Goal: Transaction & Acquisition: Obtain resource

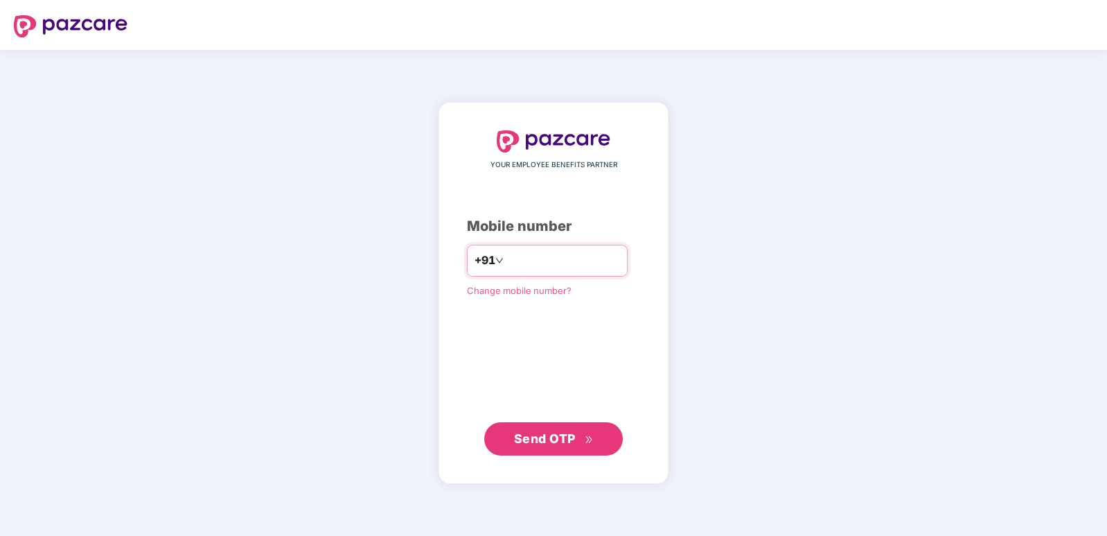
click at [512, 265] on input "number" at bounding box center [564, 260] width 114 height 22
type input "**********"
click at [571, 442] on span "Send OTP" at bounding box center [545, 437] width 62 height 15
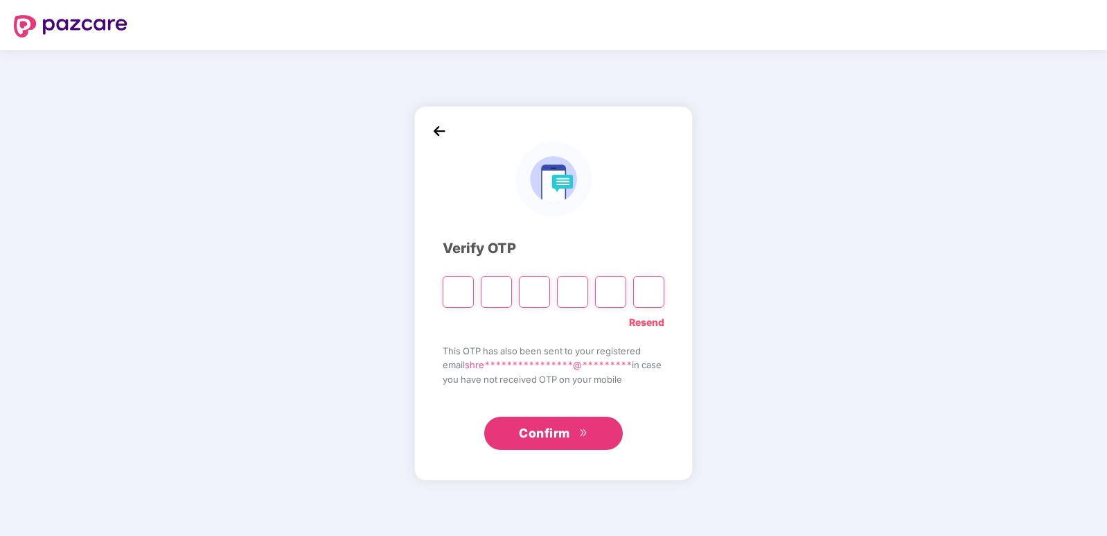
type input "*"
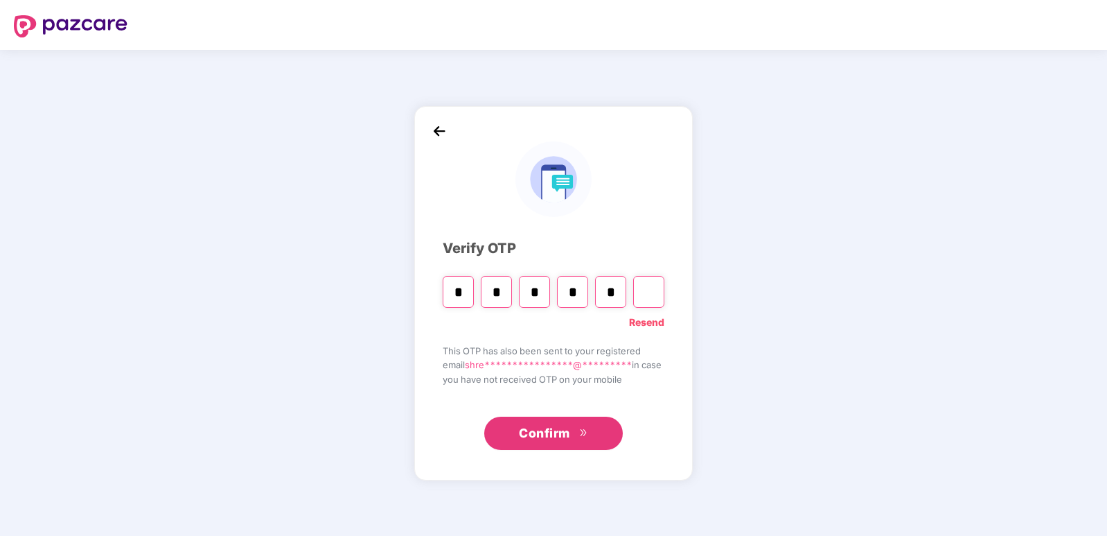
type input "*"
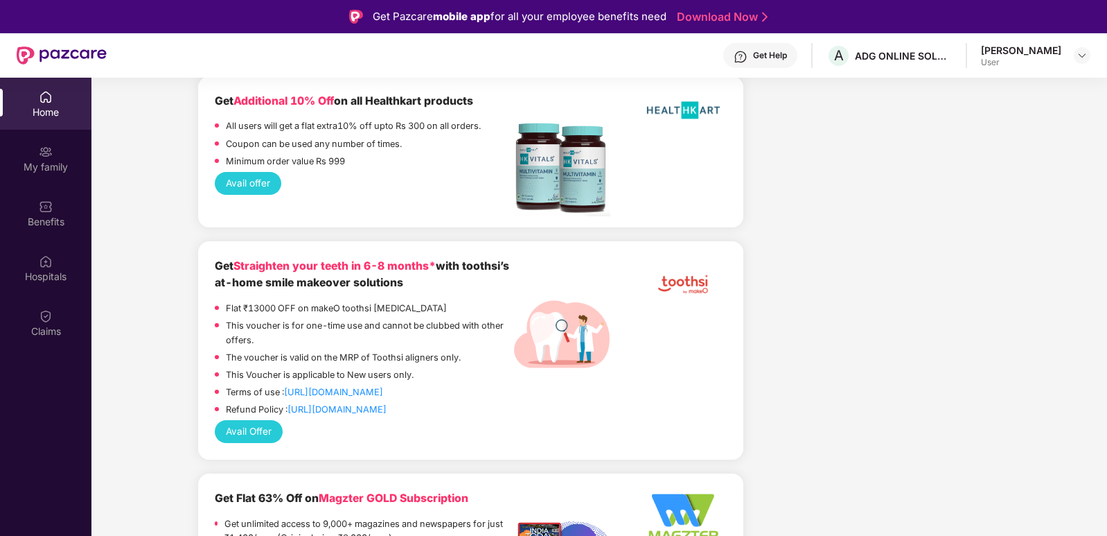
scroll to position [970, 0]
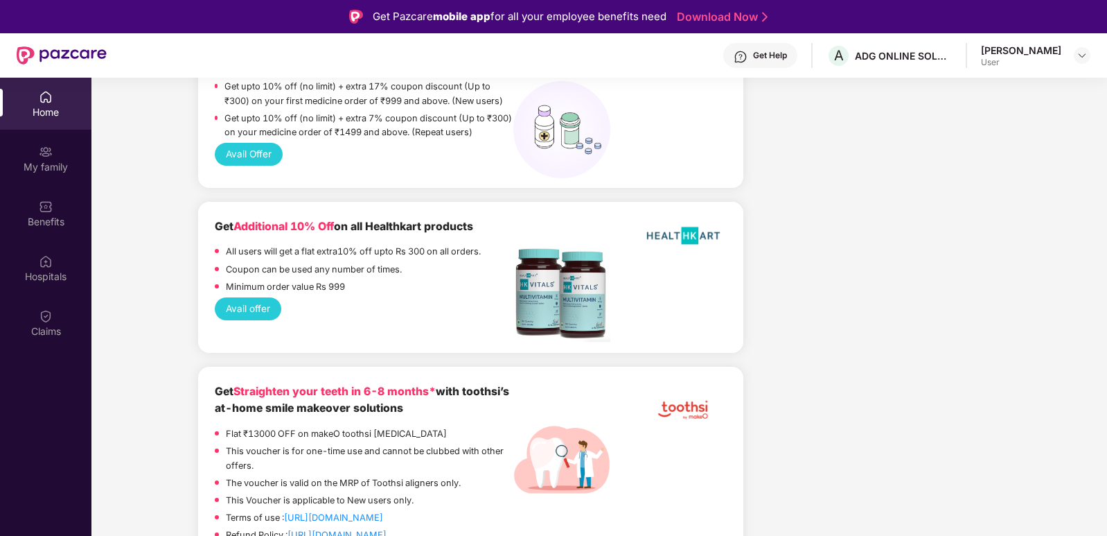
click at [258, 297] on button "Avail offer" at bounding box center [248, 308] width 66 height 23
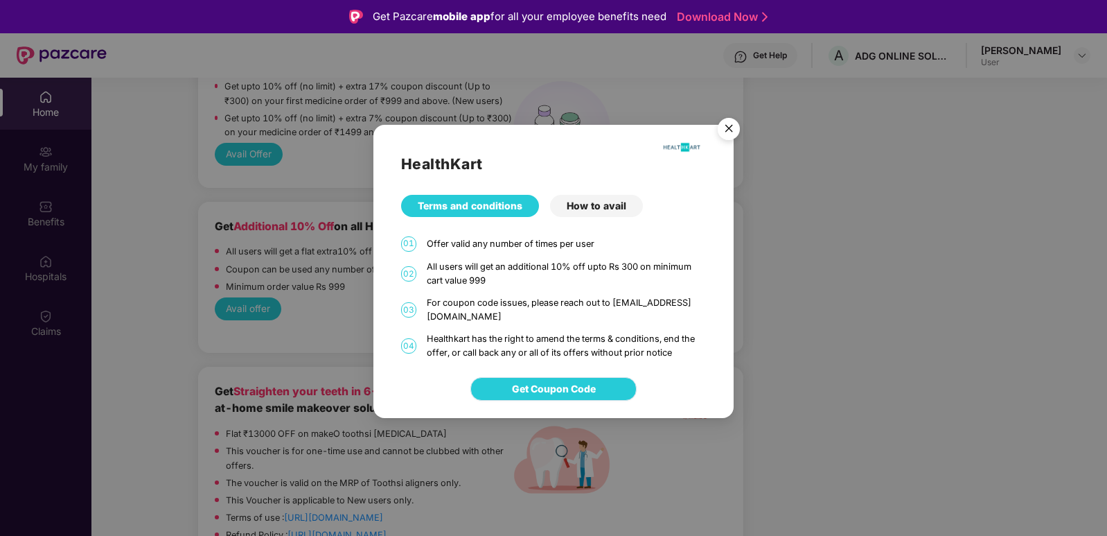
click at [580, 392] on span "Get Coupon Code" at bounding box center [554, 388] width 84 height 15
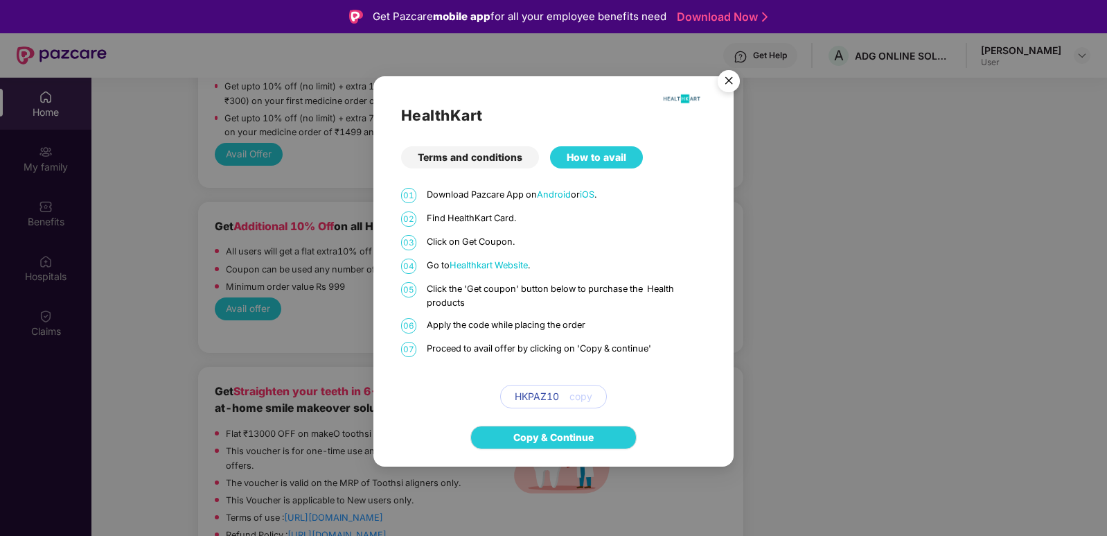
drag, startPoint x: 577, startPoint y: 394, endPoint x: 559, endPoint y: 392, distance: 18.8
click at [560, 392] on button "copy" at bounding box center [575, 396] width 33 height 22
drag, startPoint x: 559, startPoint y: 392, endPoint x: 498, endPoint y: 389, distance: 61.0
click at [498, 389] on div "HKPAZ10 copy" at bounding box center [553, 397] width 305 height 24
copy span "HKPAZ10"
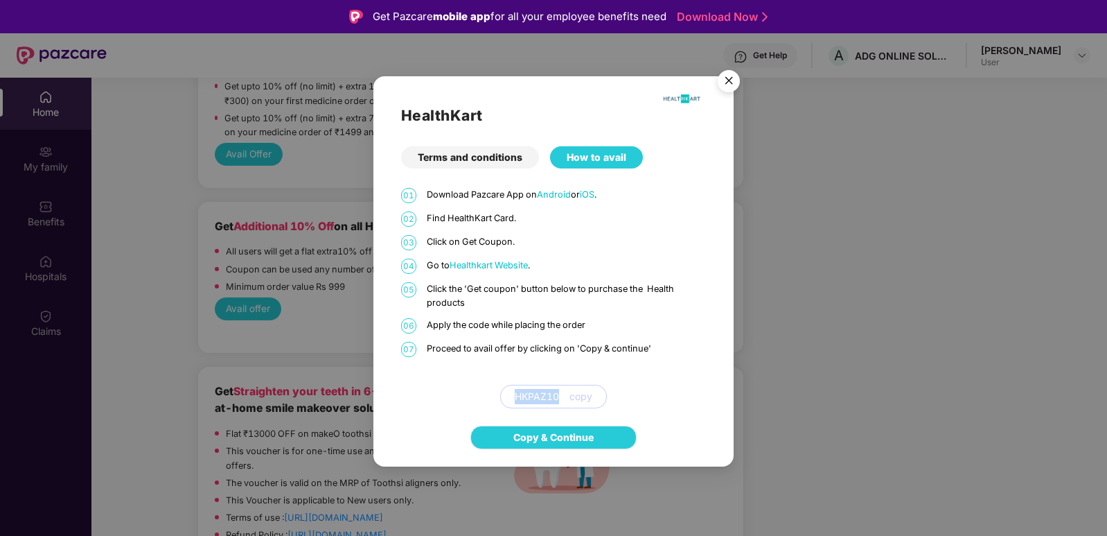
click at [592, 430] on link "Copy & Continue" at bounding box center [553, 437] width 80 height 15
click at [468, 152] on div "Terms and conditions" at bounding box center [470, 157] width 138 height 22
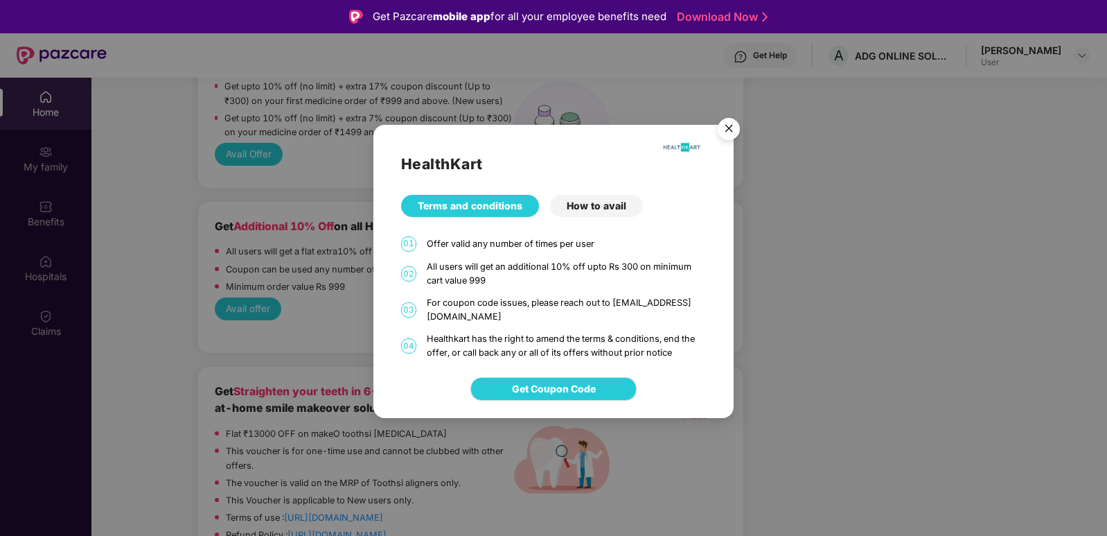
click at [725, 137] on img "Close" at bounding box center [729, 131] width 39 height 39
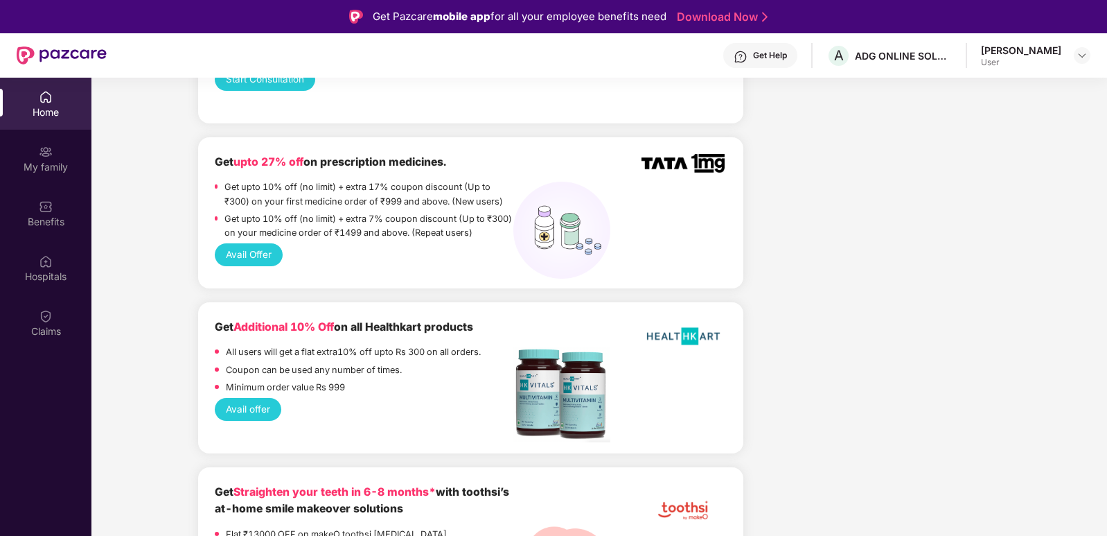
scroll to position [865, 0]
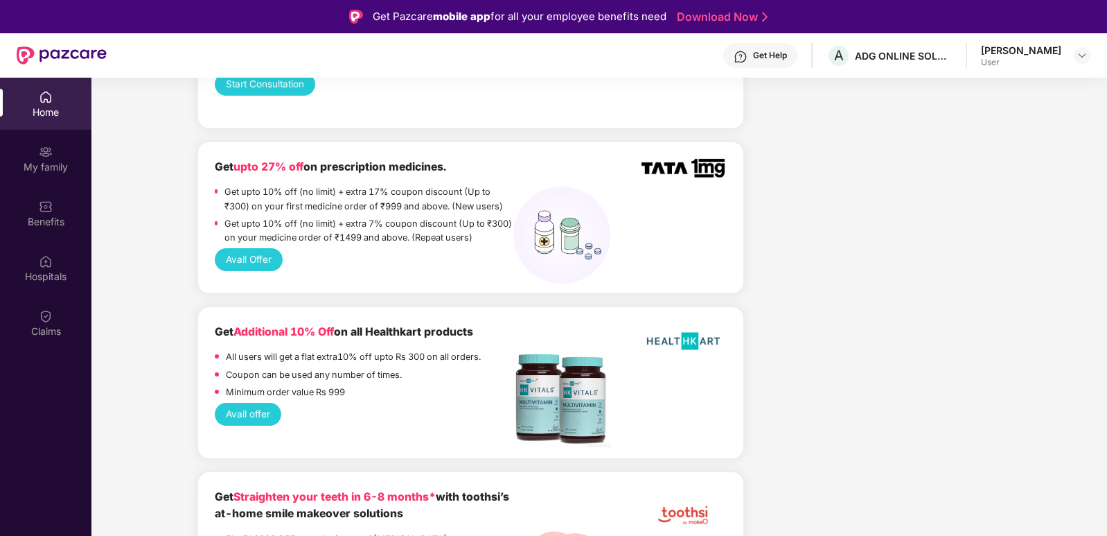
click at [260, 250] on button "Avail Offer" at bounding box center [248, 259] width 67 height 23
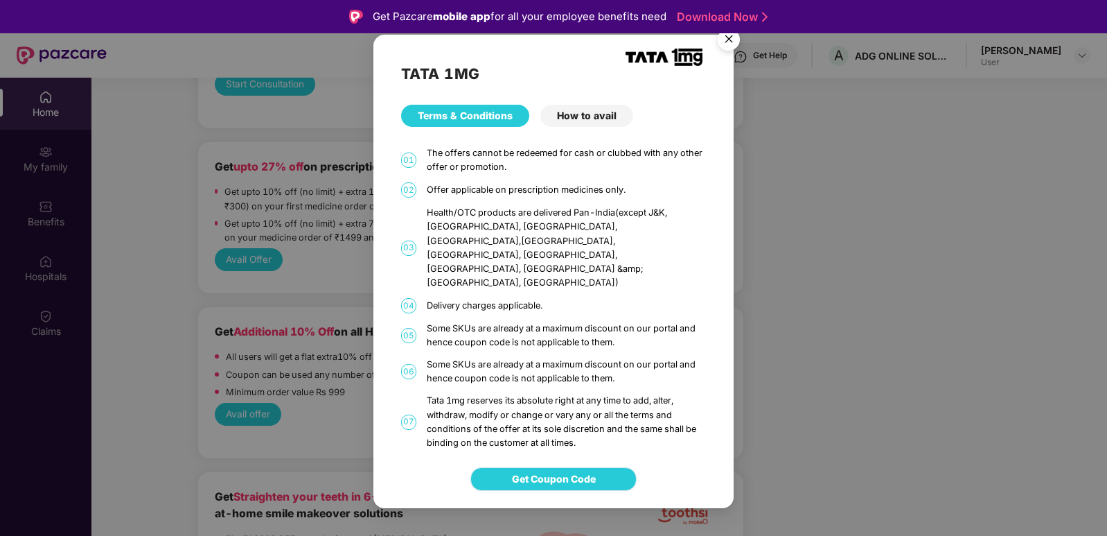
click at [536, 471] on span "Get Coupon Code" at bounding box center [554, 478] width 84 height 15
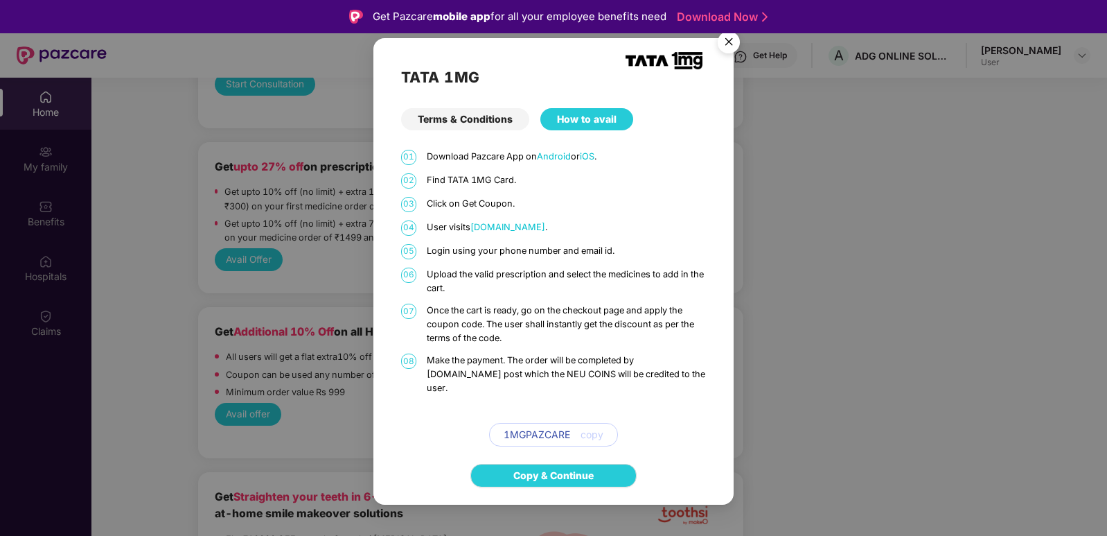
click at [577, 424] on button "copy" at bounding box center [586, 434] width 33 height 22
click at [599, 430] on span "copy" at bounding box center [592, 434] width 23 height 15
click at [592, 427] on span "copy" at bounding box center [592, 434] width 23 height 15
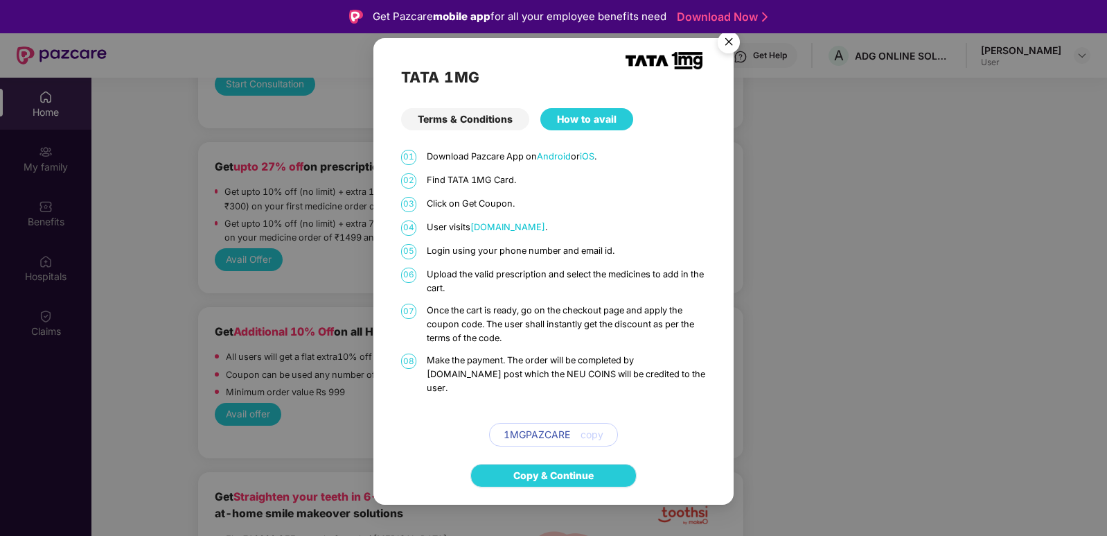
click at [563, 468] on link "Copy & Continue" at bounding box center [553, 475] width 80 height 15
click at [726, 50] on img "Close" at bounding box center [729, 44] width 39 height 39
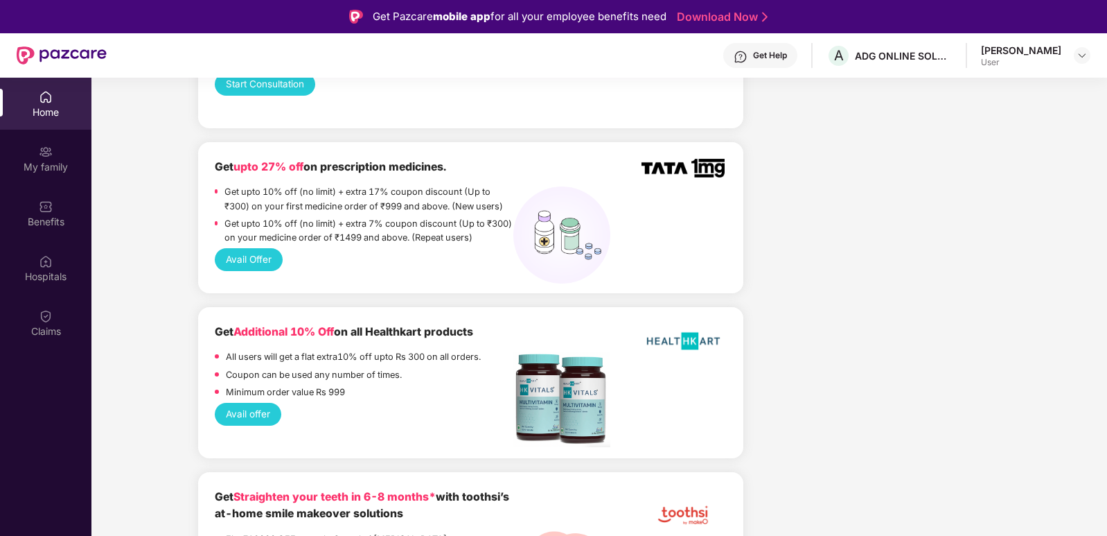
click at [254, 248] on button "Avail Offer" at bounding box center [248, 259] width 67 height 23
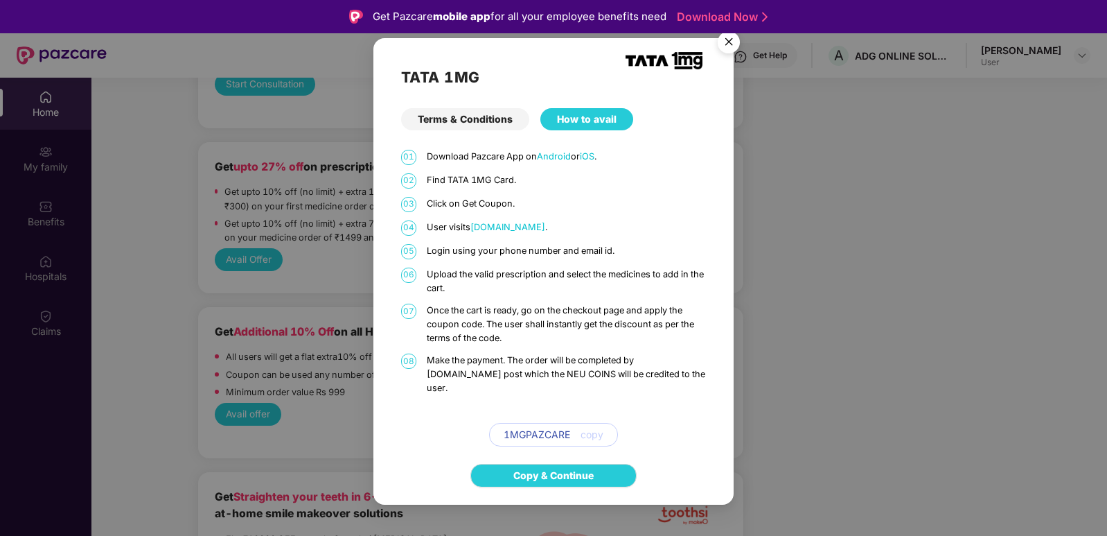
click at [597, 427] on span "copy" at bounding box center [592, 434] width 23 height 15
click at [716, 49] on img "Close" at bounding box center [729, 44] width 39 height 39
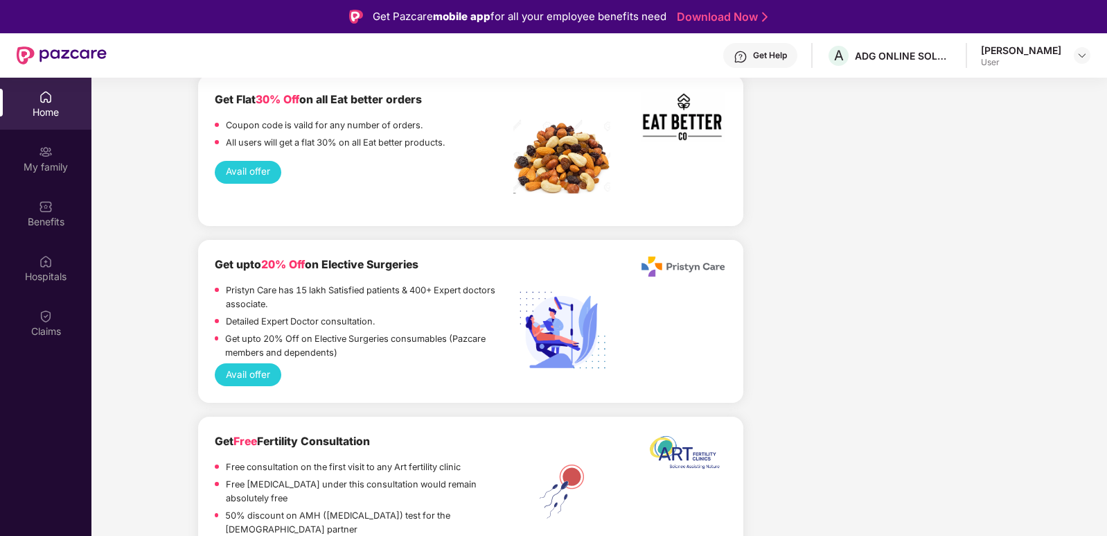
scroll to position [3152, 0]
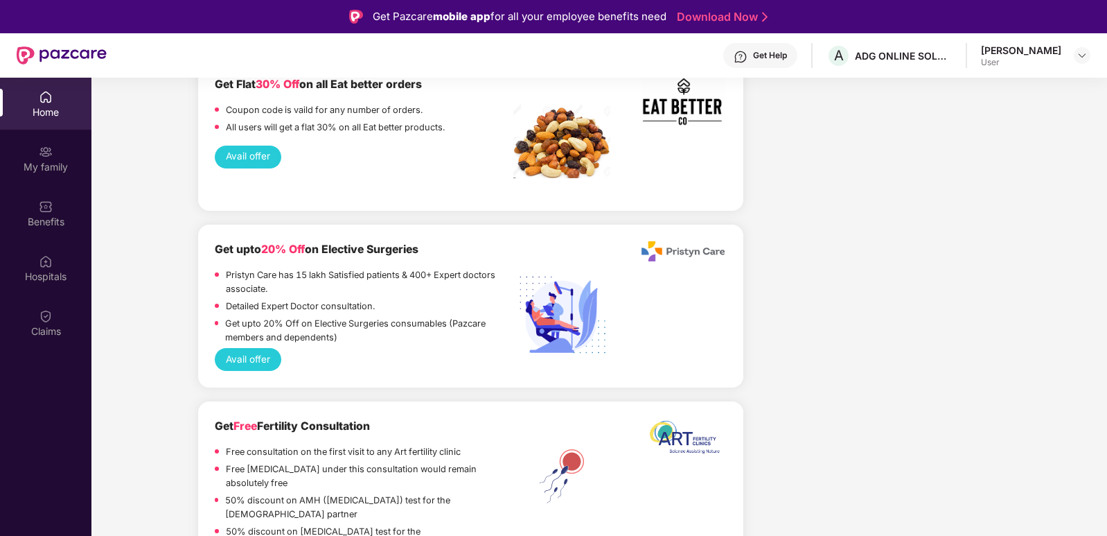
click at [238, 150] on button "Avail offer" at bounding box center [248, 157] width 66 height 23
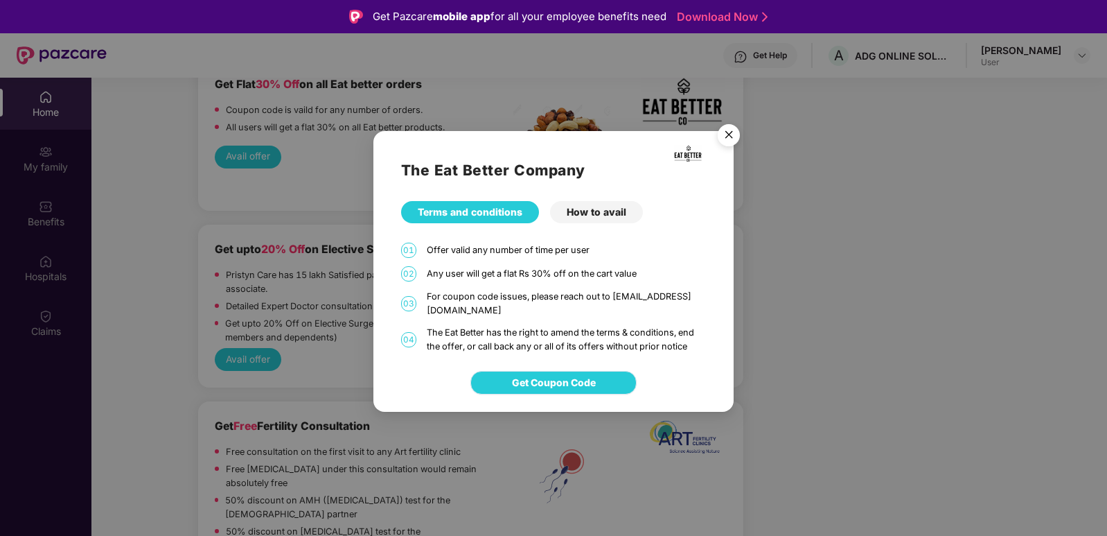
click at [586, 378] on span "Get Coupon Code" at bounding box center [554, 382] width 84 height 15
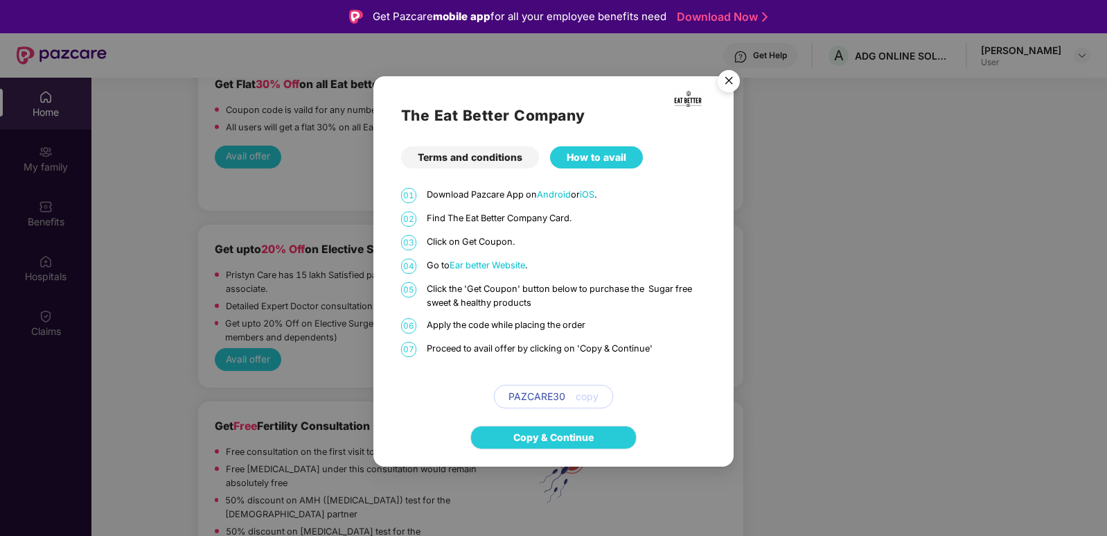
click at [568, 437] on link "Copy & Continue" at bounding box center [553, 437] width 80 height 15
click at [600, 392] on div "PAZCARE30 copy" at bounding box center [553, 397] width 119 height 24
click at [595, 397] on span "copy" at bounding box center [587, 396] width 23 height 15
click at [726, 86] on img "Close" at bounding box center [729, 83] width 39 height 39
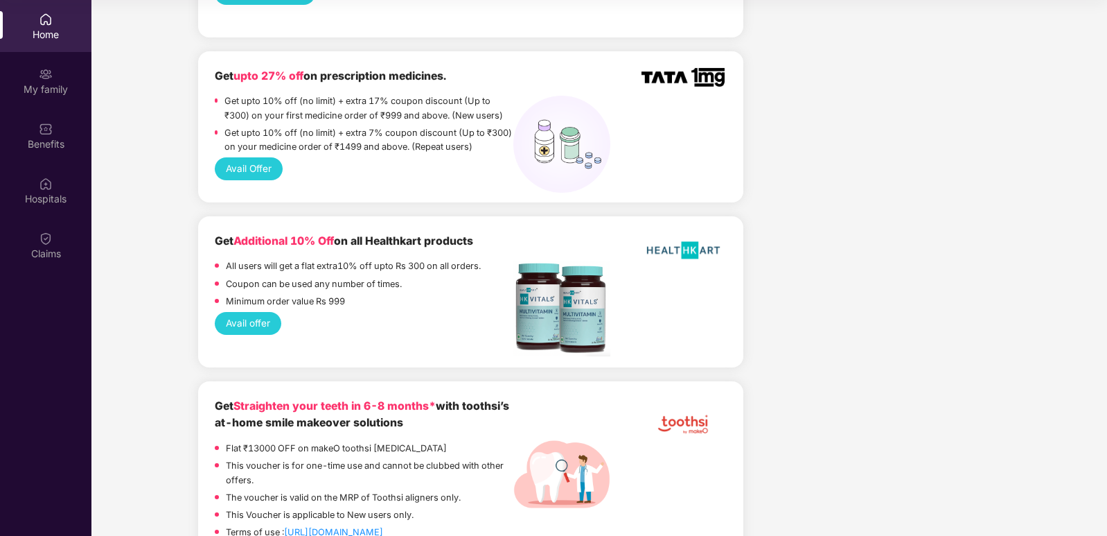
scroll to position [865, 0]
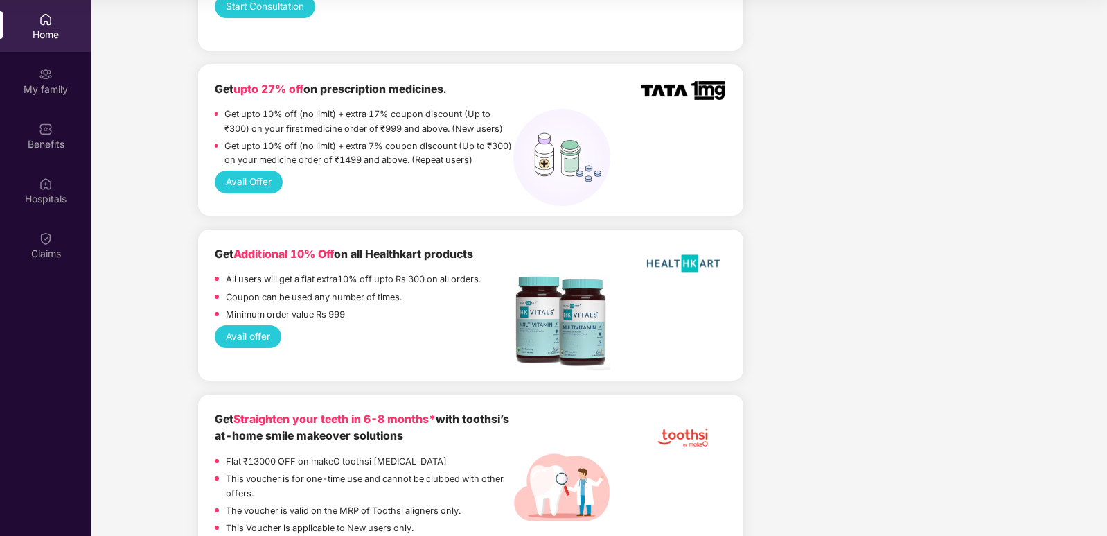
click at [246, 325] on button "Avail offer" at bounding box center [248, 336] width 66 height 23
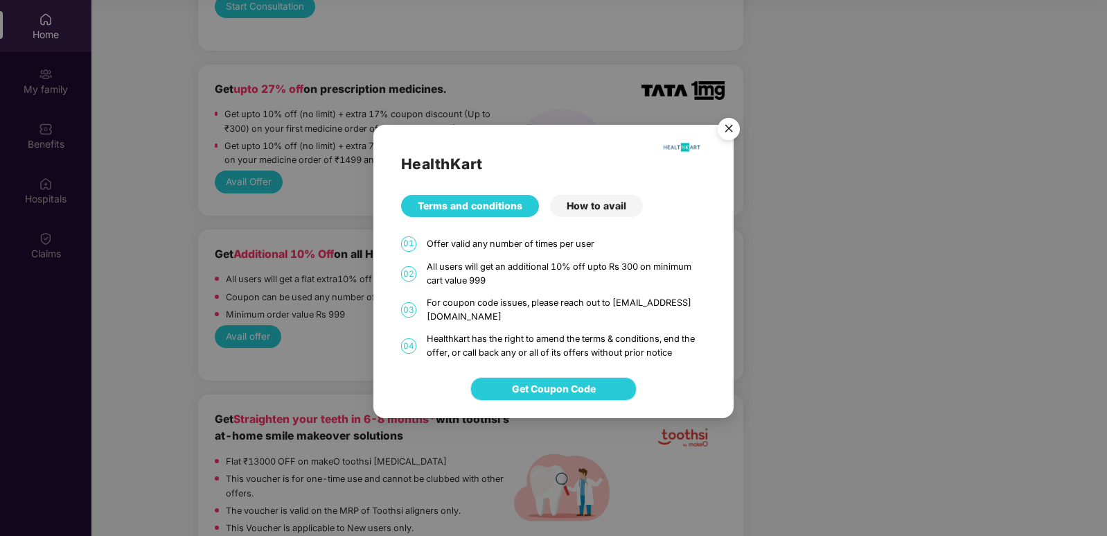
click at [562, 394] on span "Get Coupon Code" at bounding box center [554, 388] width 84 height 15
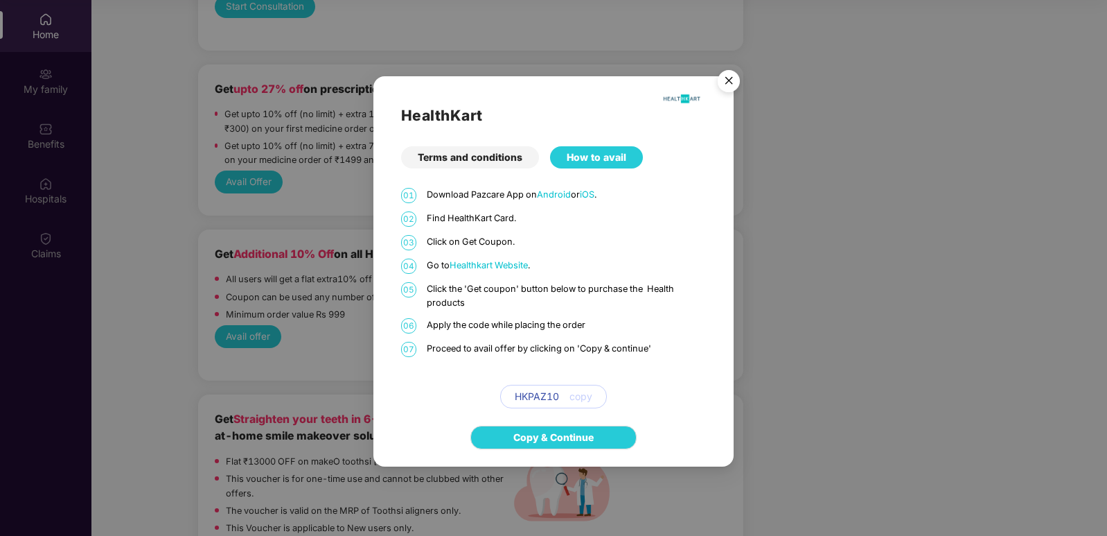
click at [579, 392] on span "copy" at bounding box center [581, 396] width 23 height 15
click at [566, 395] on button "copy" at bounding box center [575, 396] width 33 height 22
click at [579, 395] on span "copy" at bounding box center [581, 396] width 23 height 15
click at [572, 444] on link "Copy & Continue" at bounding box center [553, 437] width 80 height 15
click at [735, 80] on img "Close" at bounding box center [729, 83] width 39 height 39
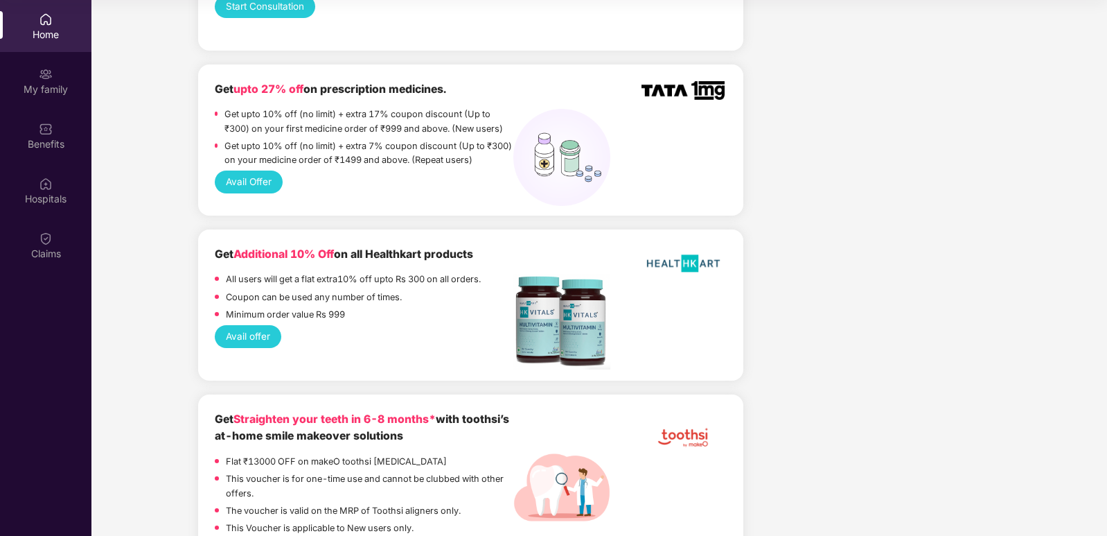
click at [243, 325] on button "Avail offer" at bounding box center [248, 336] width 66 height 23
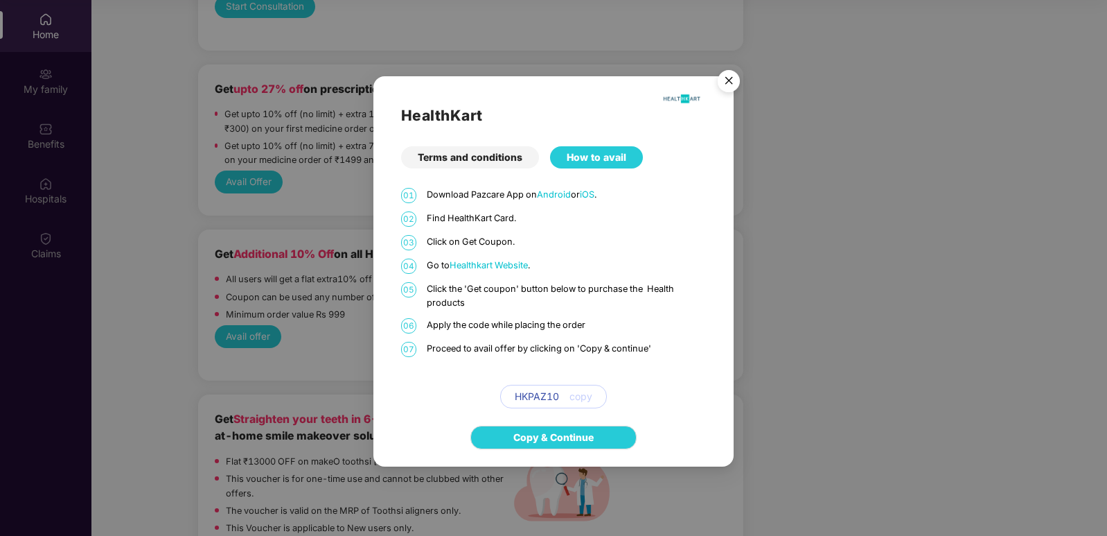
click at [581, 398] on span "copy" at bounding box center [581, 396] width 23 height 15
click at [733, 82] on img "Close" at bounding box center [729, 83] width 39 height 39
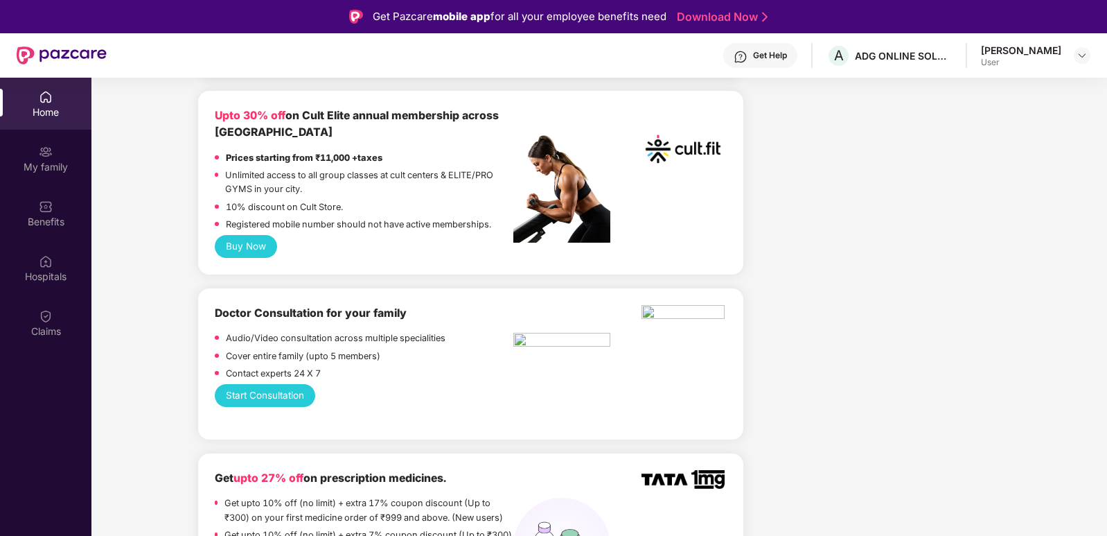
scroll to position [380, 0]
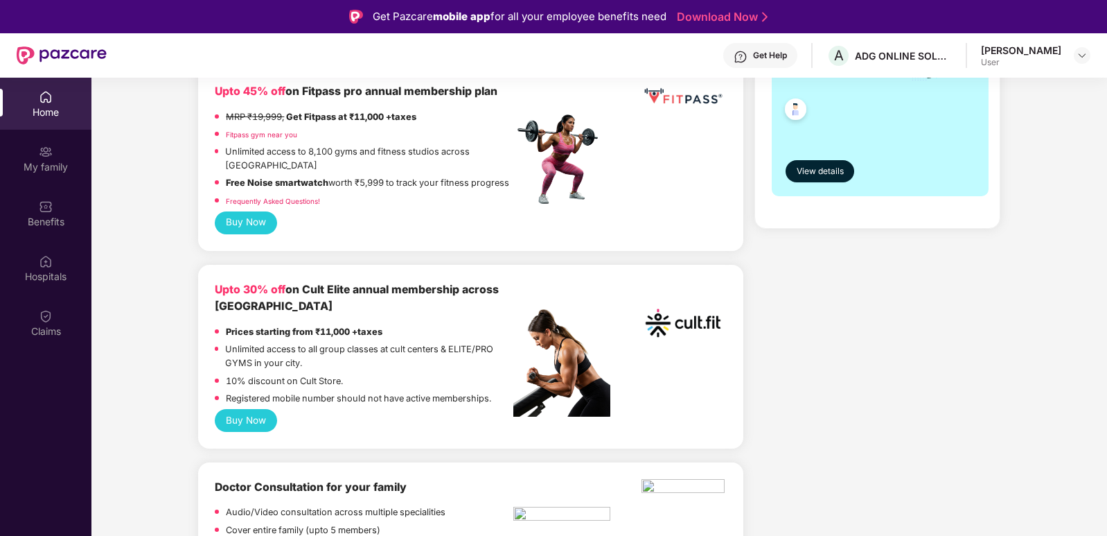
click at [1060, 58] on div "User" at bounding box center [1021, 62] width 80 height 11
click at [1084, 58] on img at bounding box center [1082, 55] width 11 height 11
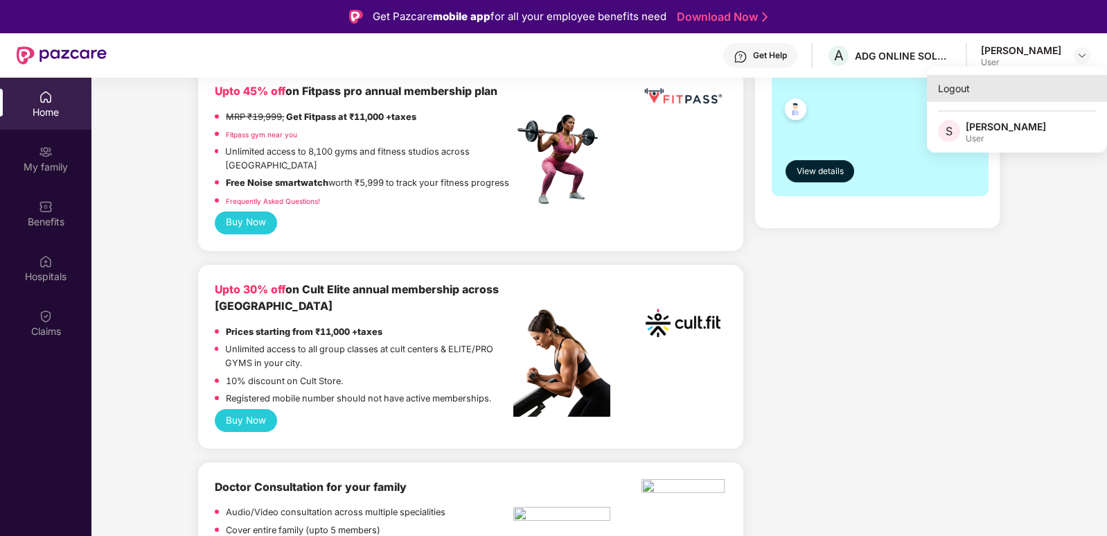
click at [972, 90] on div "Logout" at bounding box center [1017, 88] width 180 height 27
